Goal: Transaction & Acquisition: Register for event/course

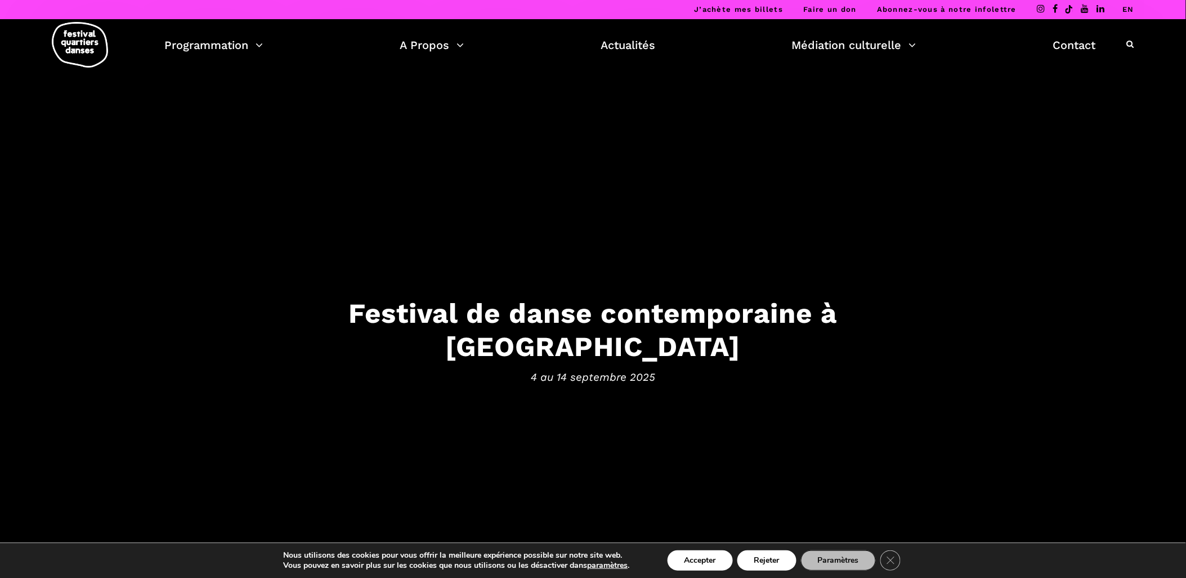
click at [718, 558] on button "Accepter" at bounding box center [700, 560] width 65 height 20
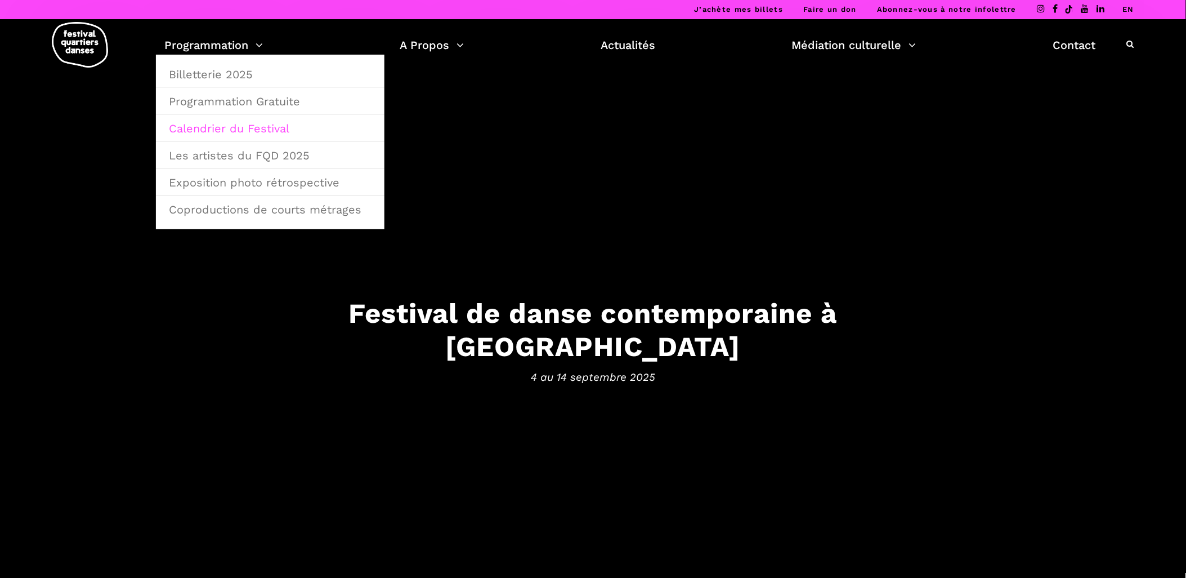
click at [204, 130] on link "Calendrier du Festival" at bounding box center [270, 128] width 216 height 26
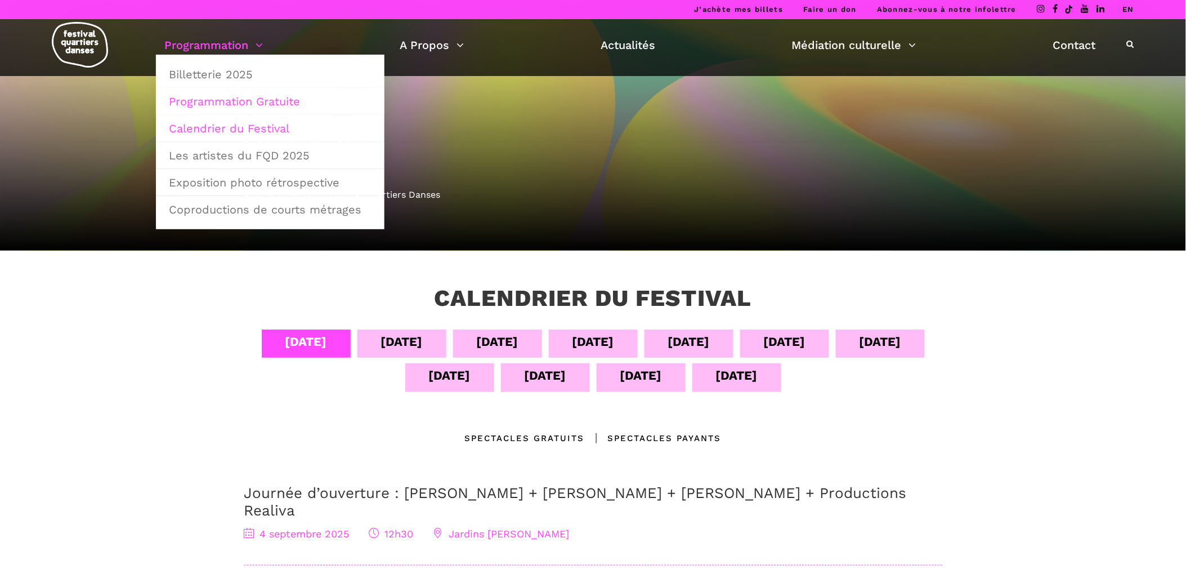
click at [202, 102] on link "Programmation Gratuite" at bounding box center [270, 101] width 216 height 26
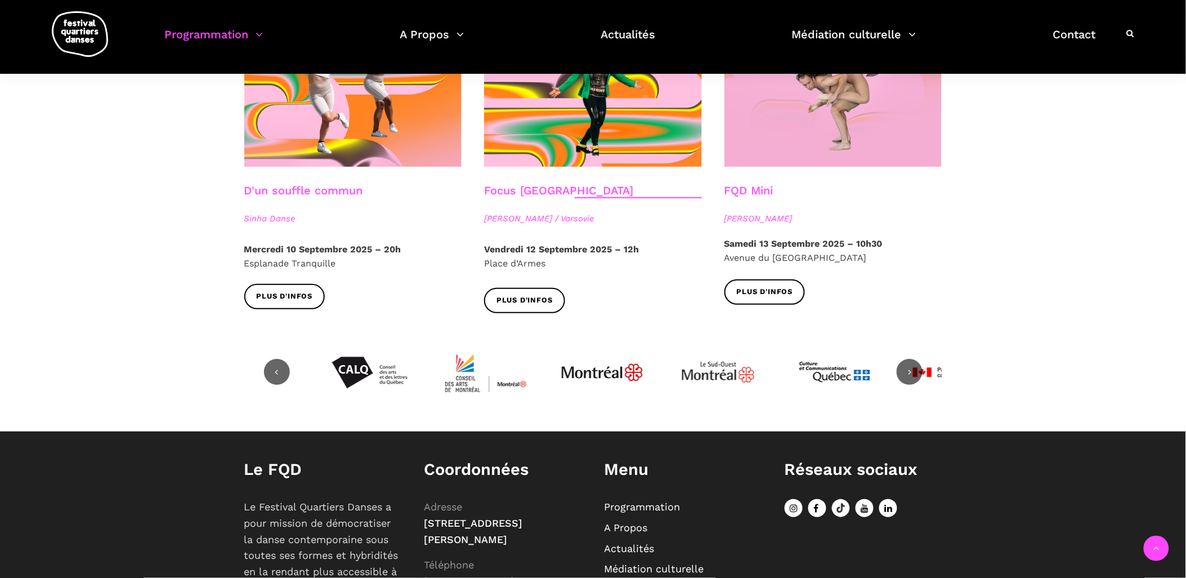
scroll to position [1415, 0]
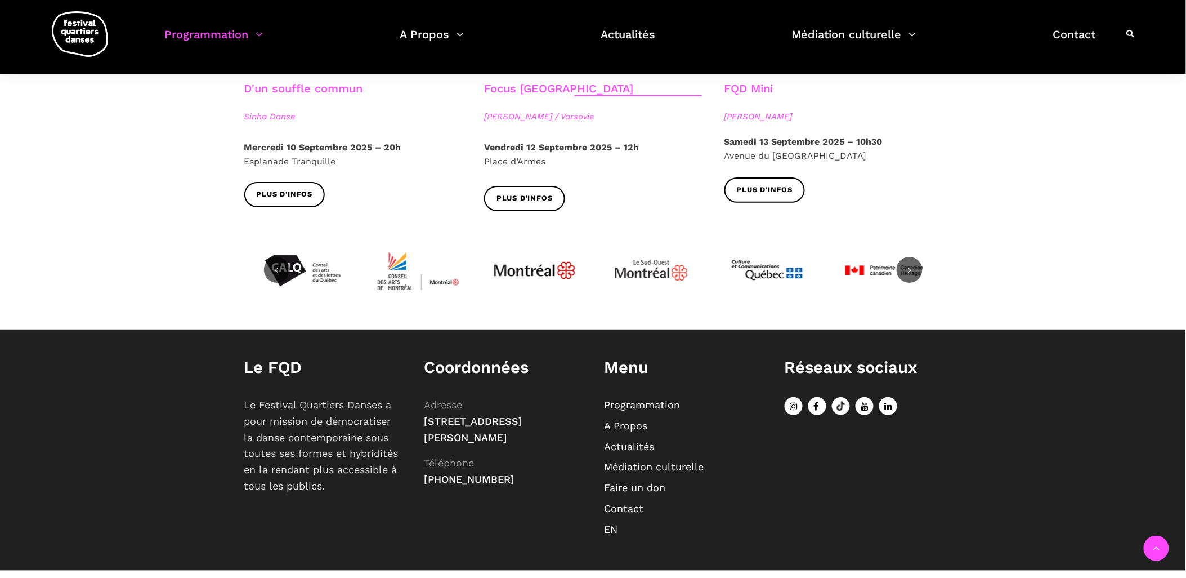
click at [629, 399] on link "Programmation" at bounding box center [643, 405] width 76 height 12
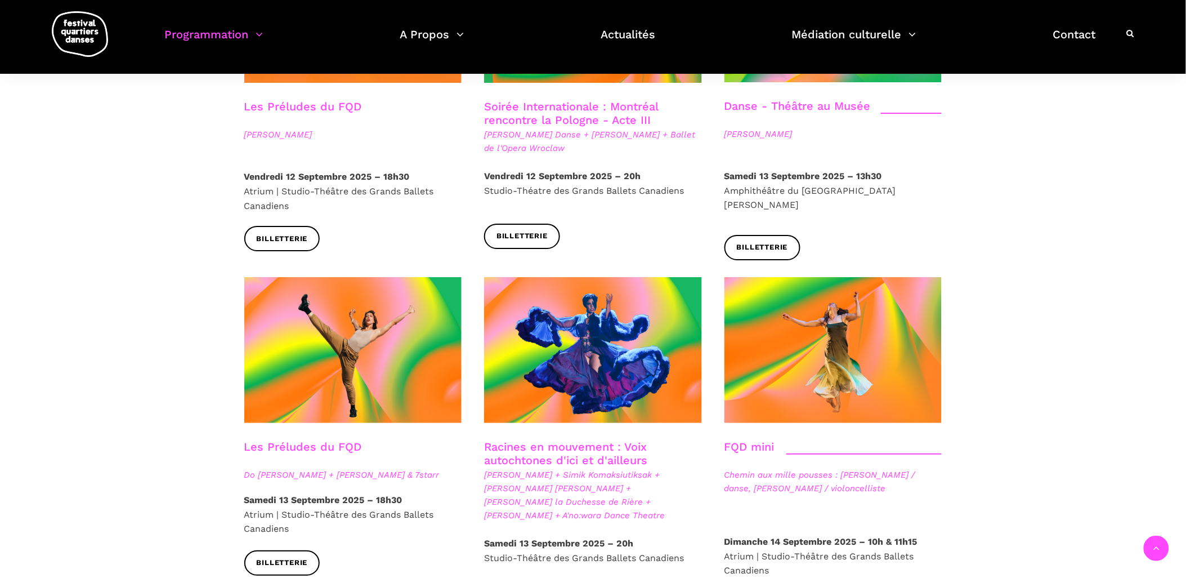
scroll to position [1438, 0]
